Goal: Use online tool/utility: Utilize a website feature to perform a specific function

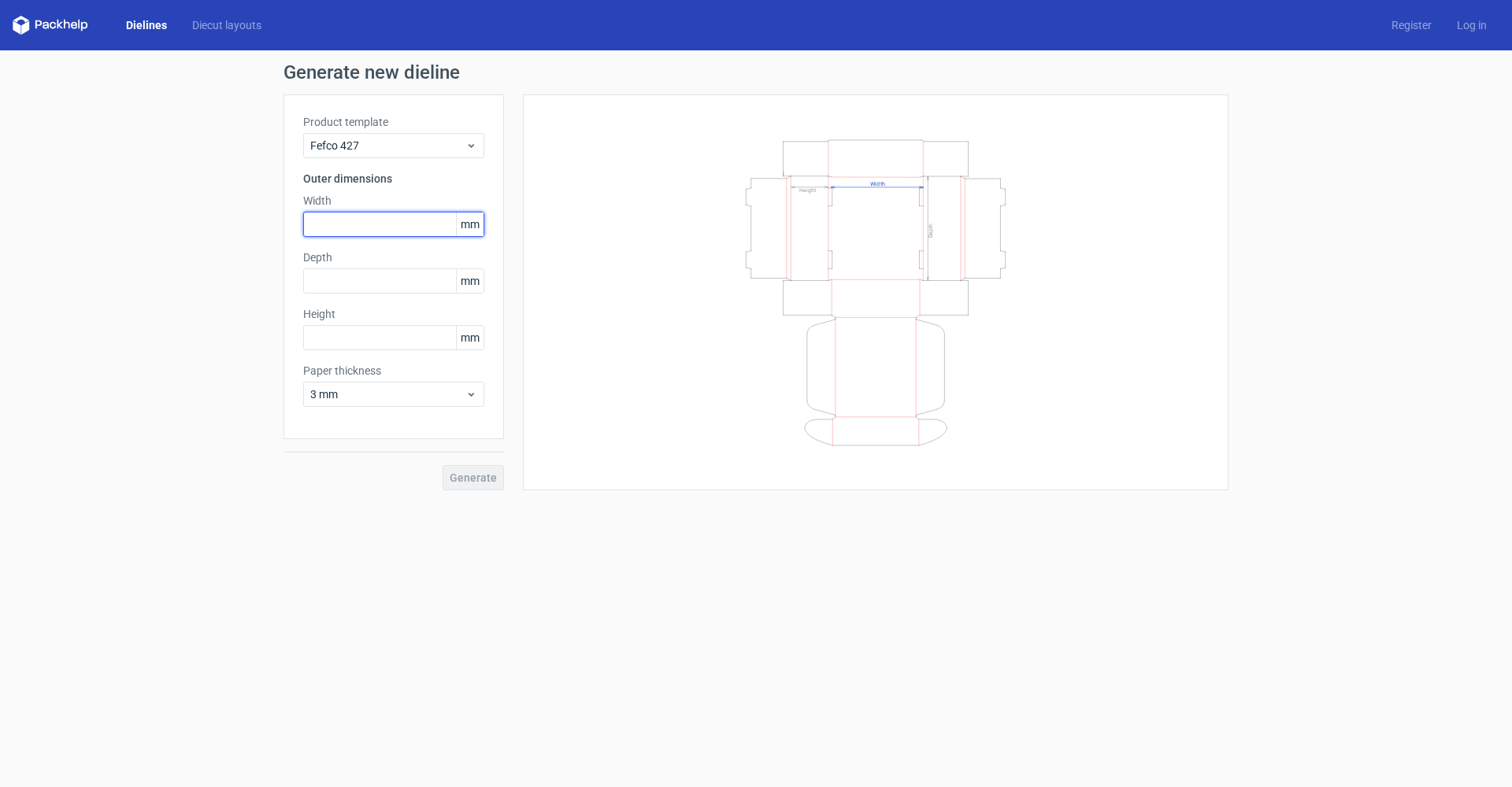
click at [340, 222] on input "text" at bounding box center [394, 225] width 181 height 26
type input "300"
click at [343, 278] on input "text" at bounding box center [394, 282] width 181 height 26
type input "190"
click at [349, 328] on input "text" at bounding box center [394, 338] width 181 height 26
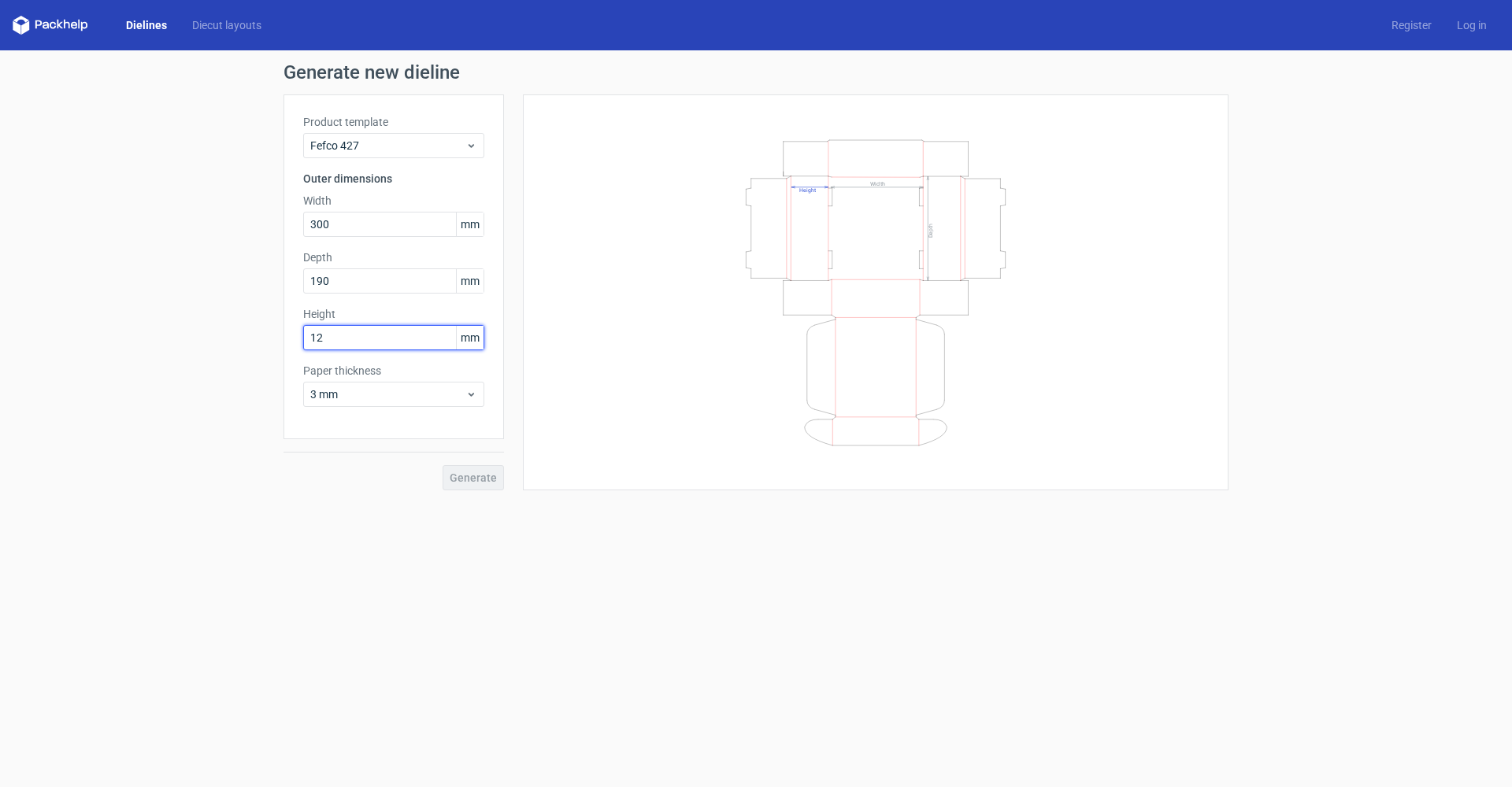
type input "120"
click at [467, 474] on span "Generate" at bounding box center [473, 478] width 47 height 11
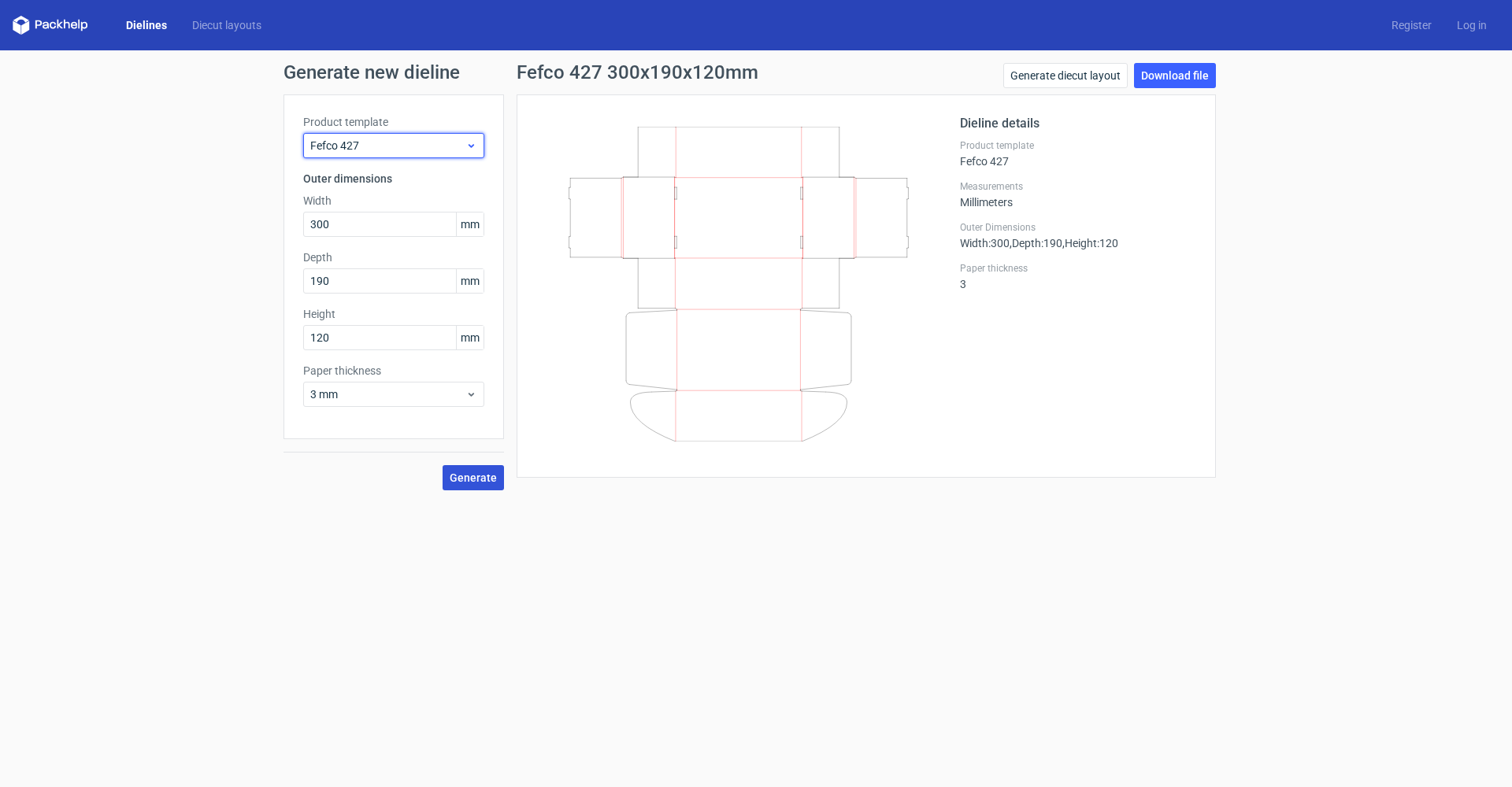
click at [474, 144] on icon at bounding box center [471, 146] width 12 height 13
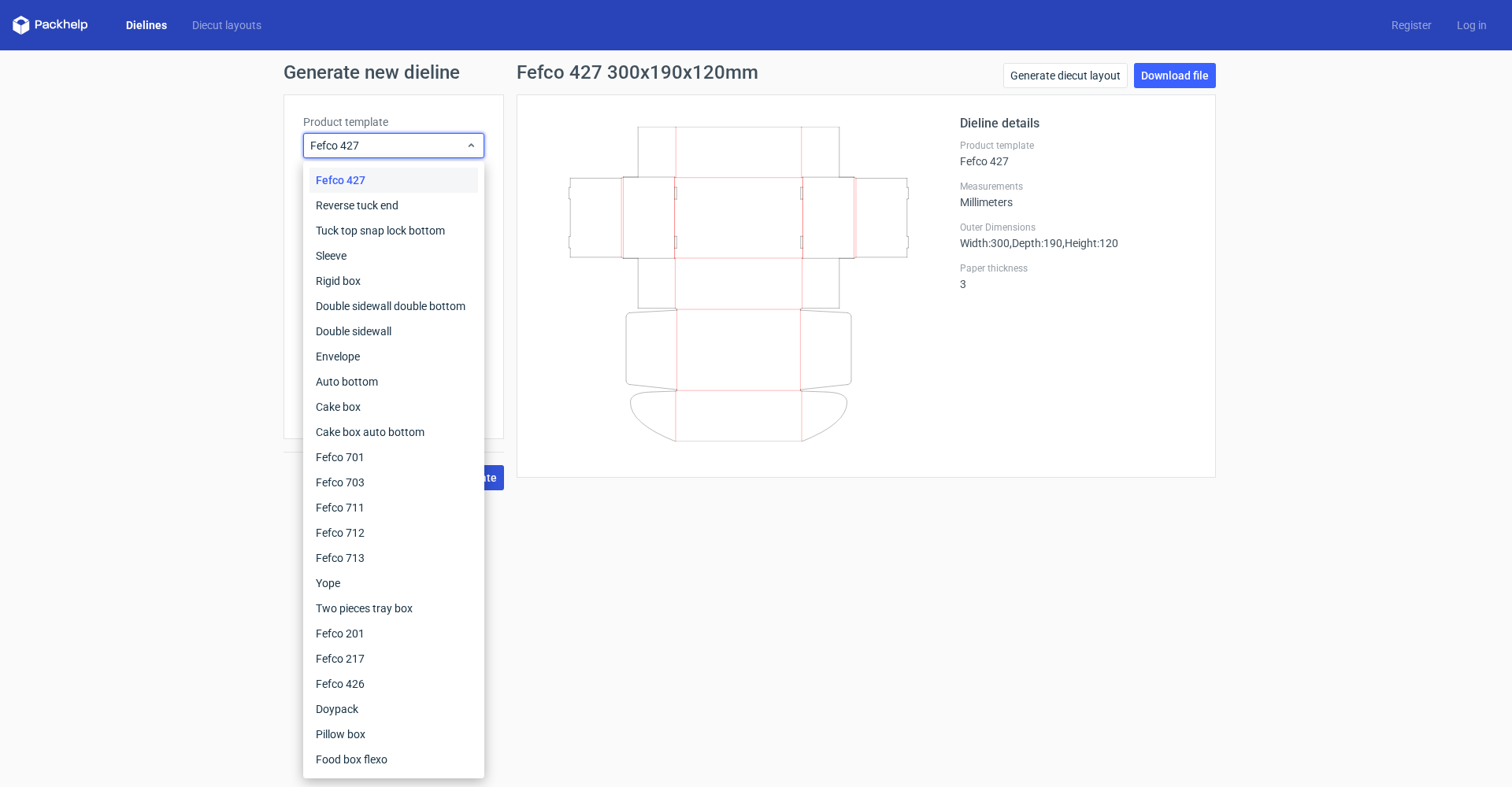
click at [558, 102] on div "Dieline details Product template Fefco 427 Measurements Millimeters Outer Dimen…" at bounding box center [866, 286] width 699 height 383
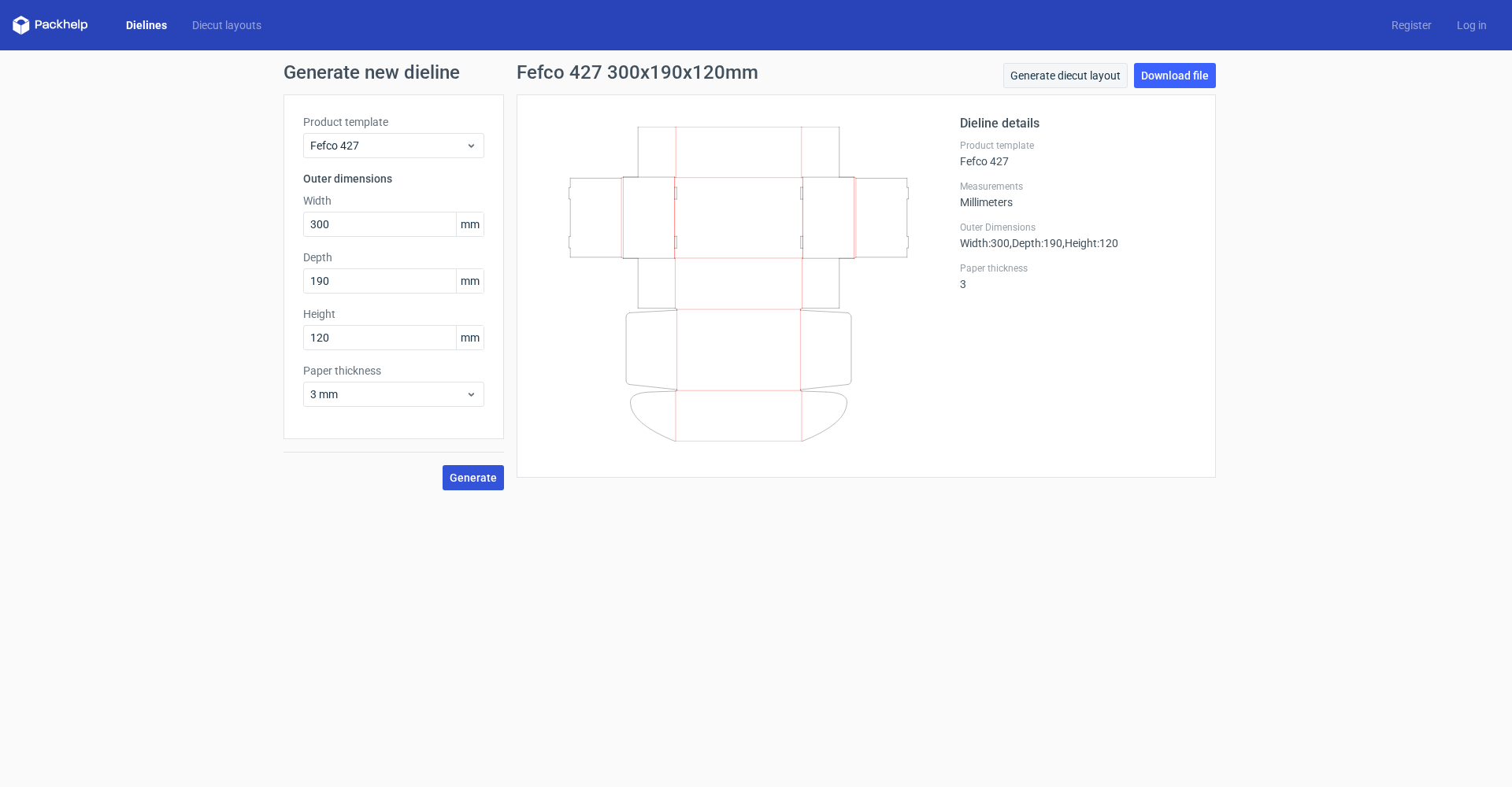
click at [1045, 79] on link "Generate diecut layout" at bounding box center [1066, 76] width 125 height 26
